Goal: Complete application form

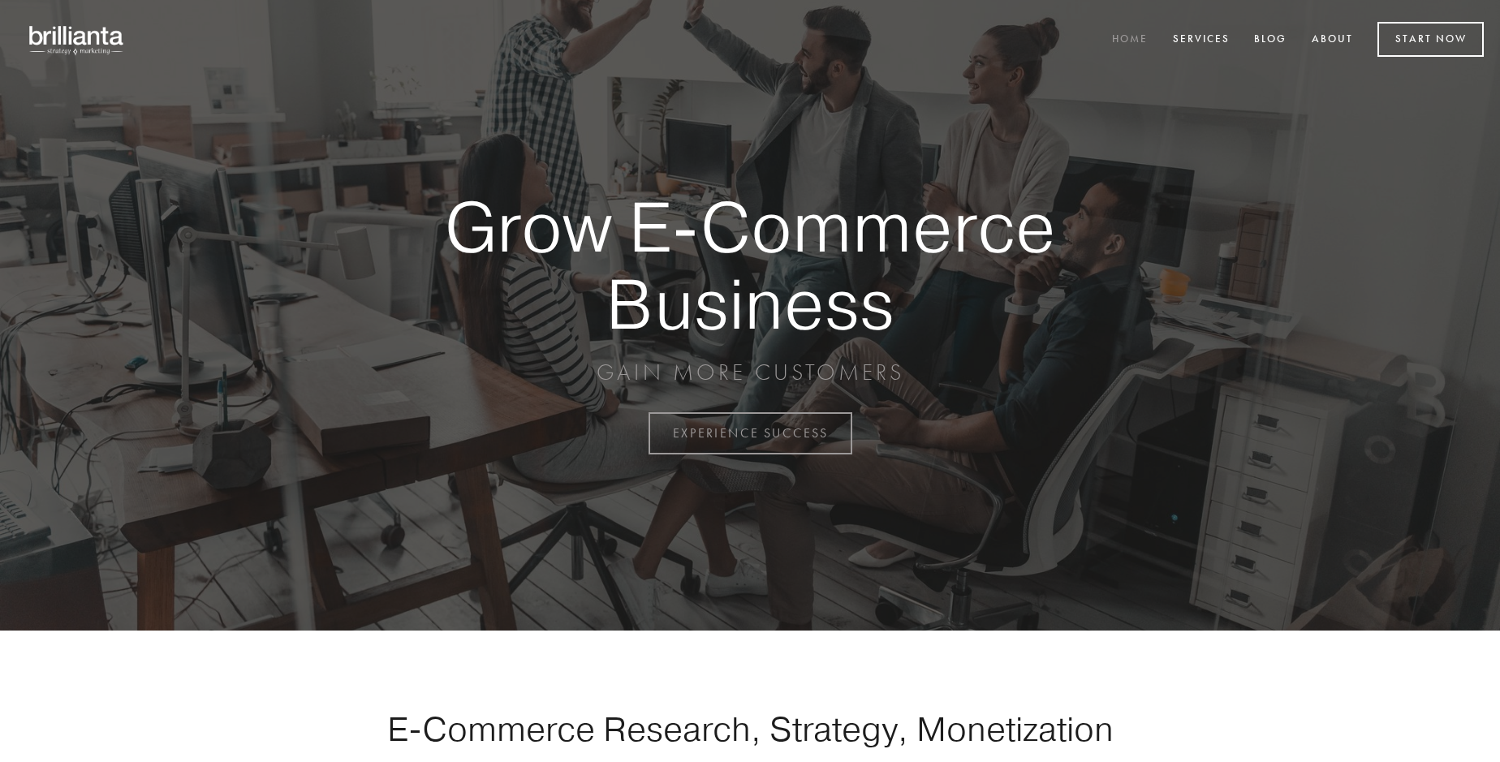
scroll to position [4255, 0]
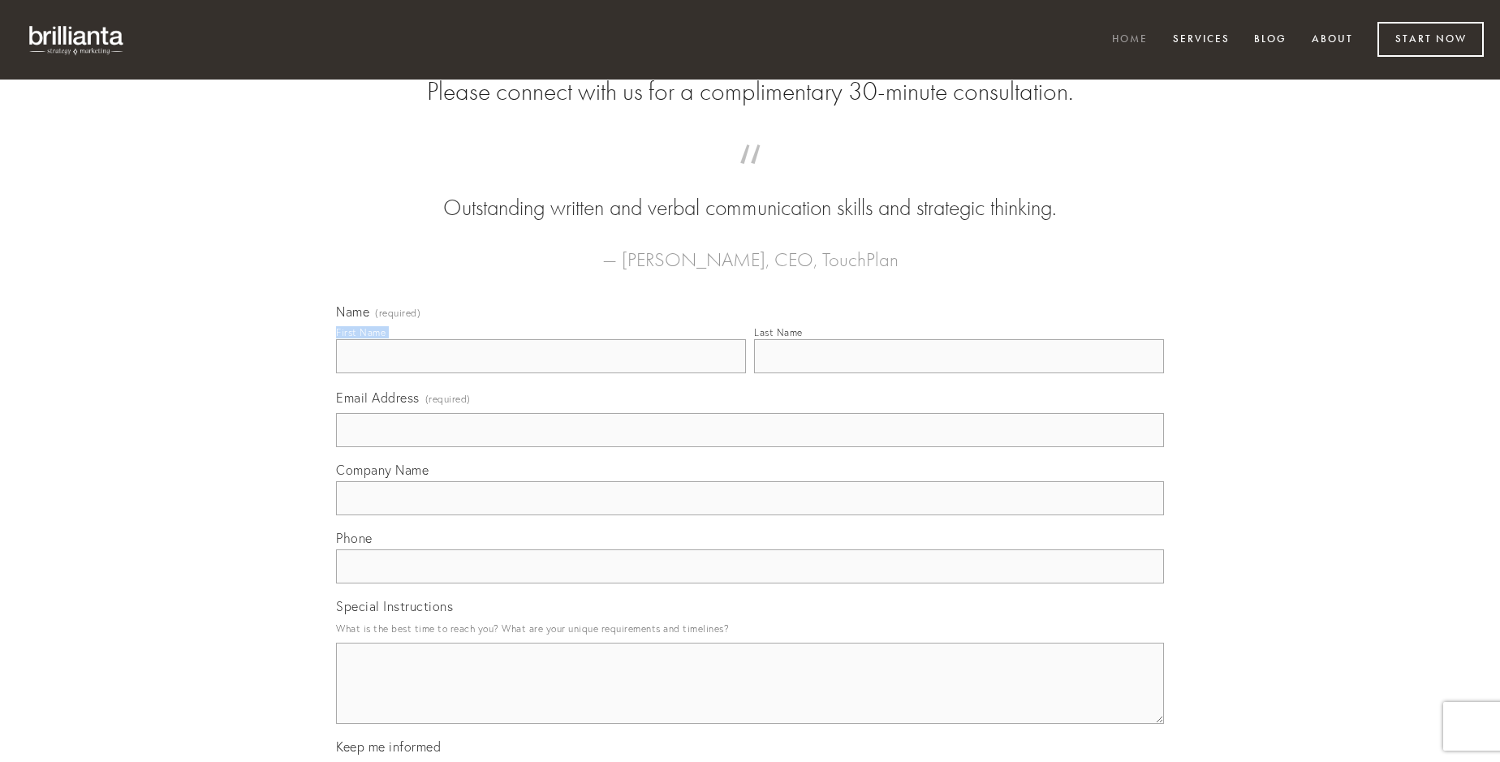
type input "[PERSON_NAME]"
click at [959, 373] on input "Last Name" at bounding box center [959, 356] width 410 height 34
type input "[PERSON_NAME]"
click at [750, 447] on input "Email Address (required)" at bounding box center [750, 430] width 828 height 34
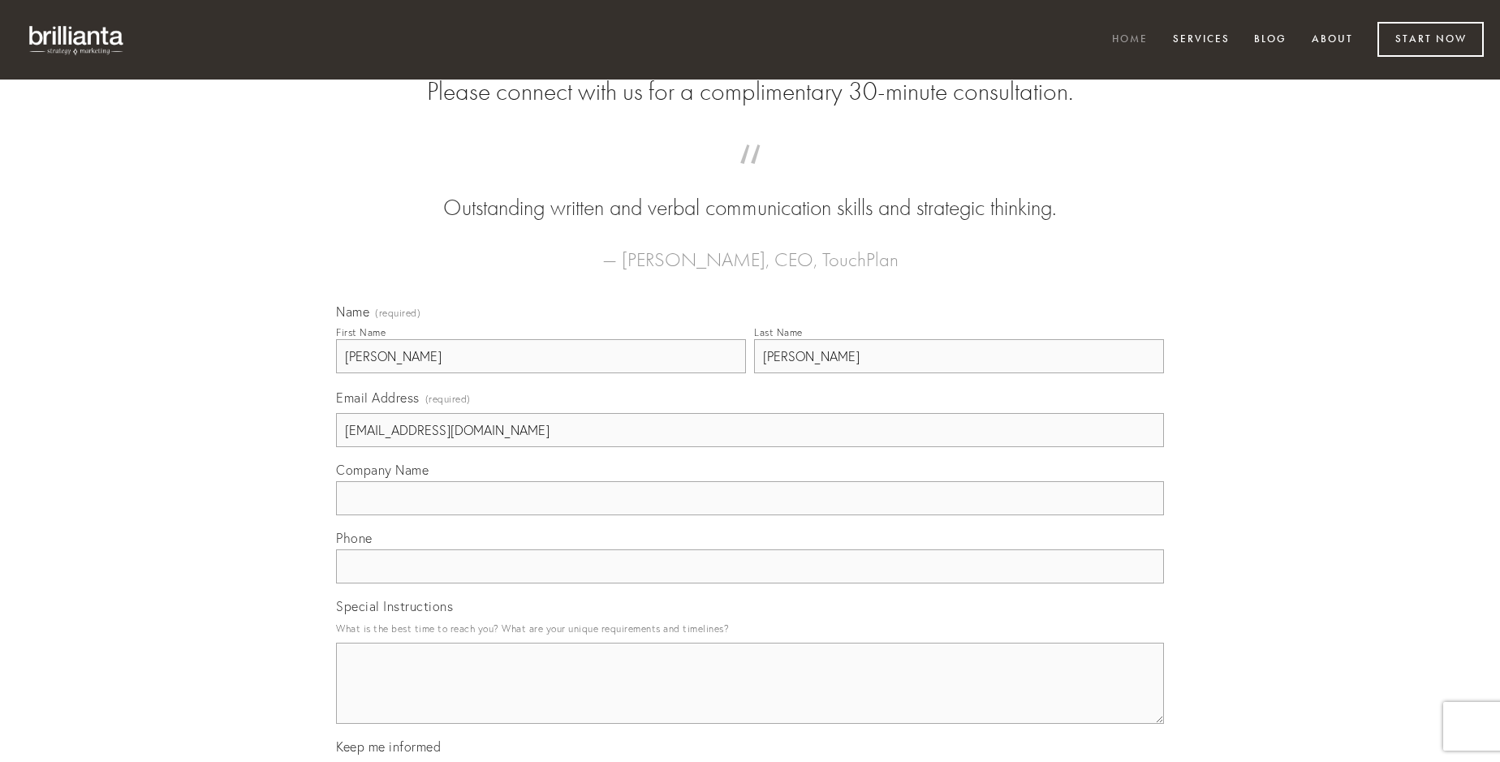
type input "[EMAIL_ADDRESS][DOMAIN_NAME]"
click at [750, 515] on input "Company Name" at bounding box center [750, 498] width 828 height 34
type input "summopere"
click at [750, 584] on input "text" at bounding box center [750, 567] width 828 height 34
click at [750, 698] on textarea "Special Instructions" at bounding box center [750, 683] width 828 height 81
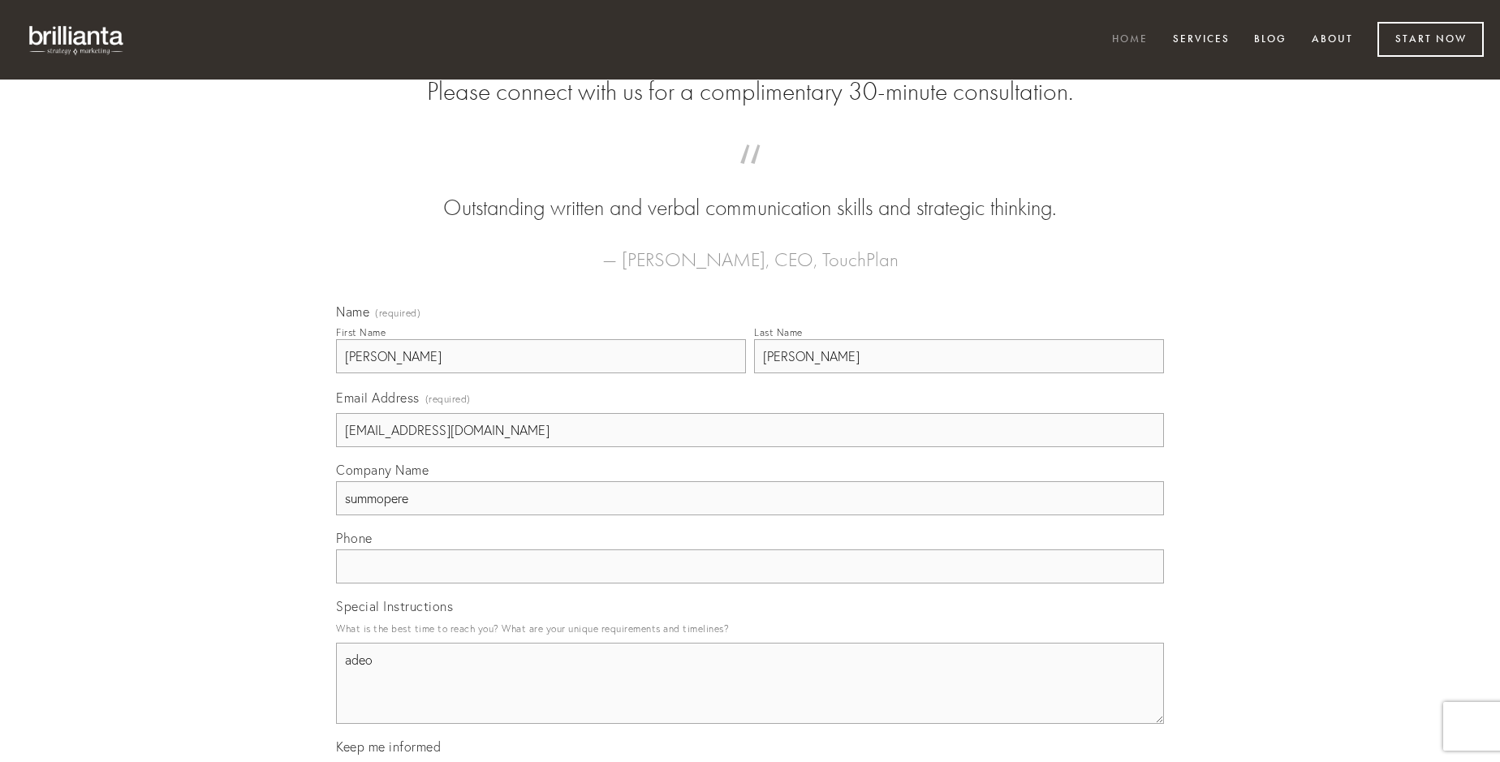
type textarea "adeo"
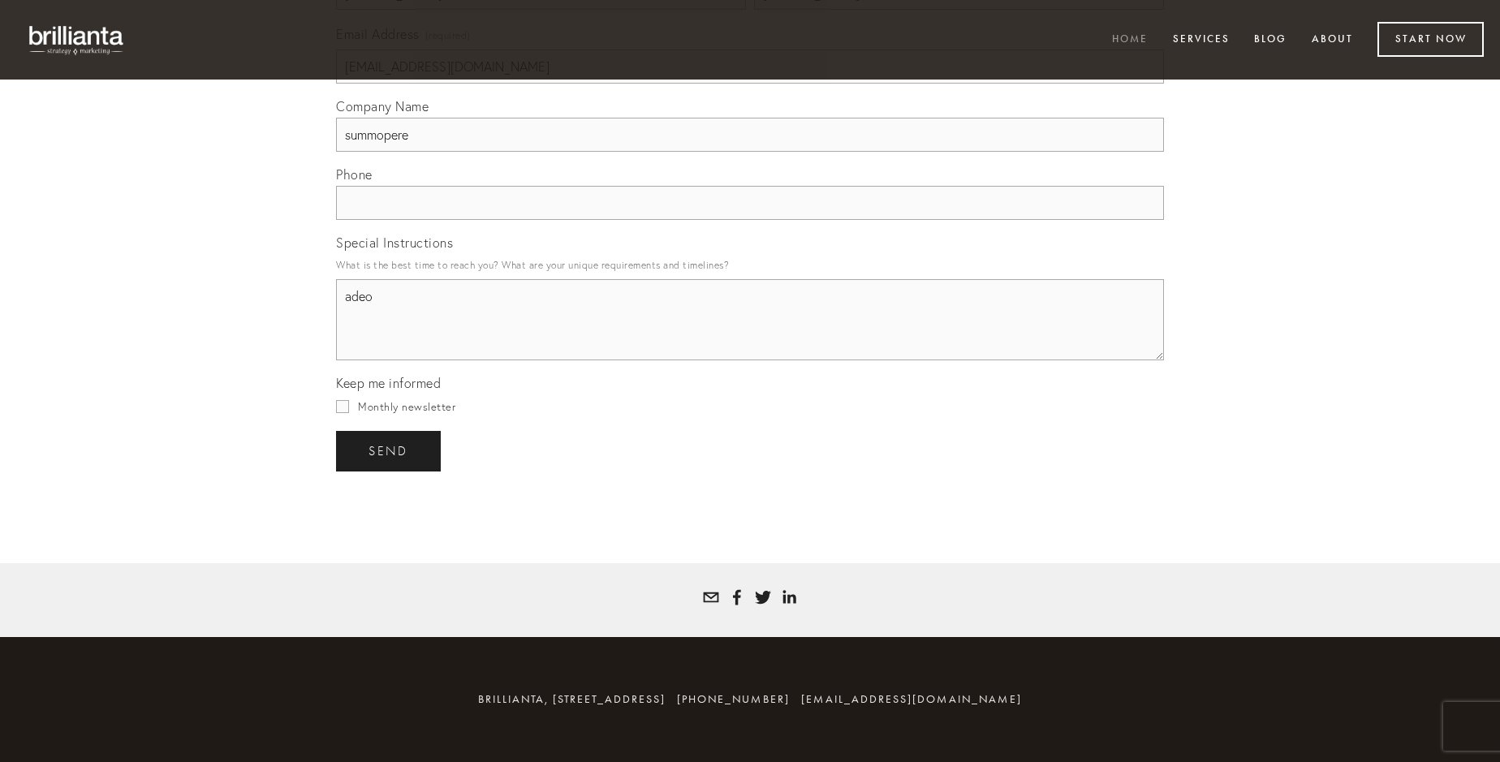
click at [390, 450] on span "send" at bounding box center [389, 451] width 40 height 15
